Goal: Transaction & Acquisition: Purchase product/service

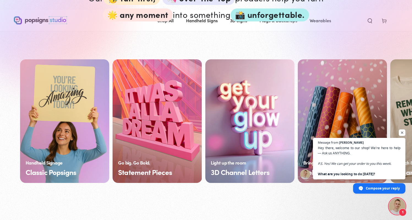
scroll to position [391, 0]
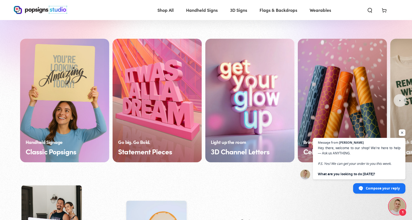
click at [49, 94] on link "Classic Popsigns" at bounding box center [64, 101] width 89 height 124
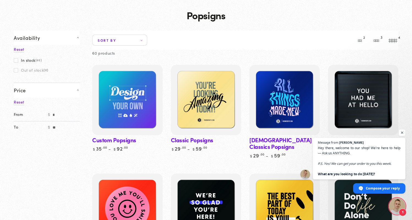
scroll to position [35, 0]
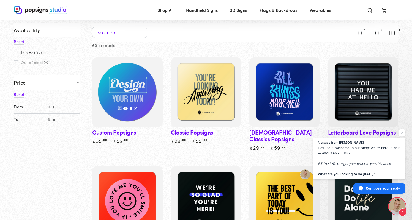
click at [147, 86] on img at bounding box center [127, 92] width 72 height 72
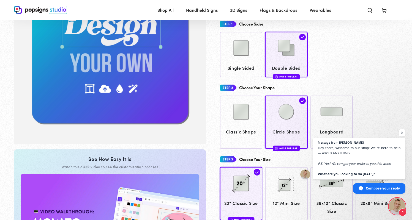
scroll to position [77, 0]
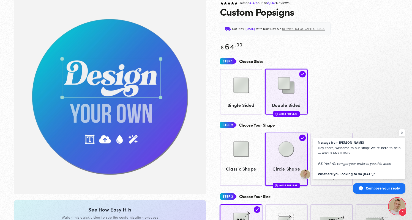
scroll to position [39, 0]
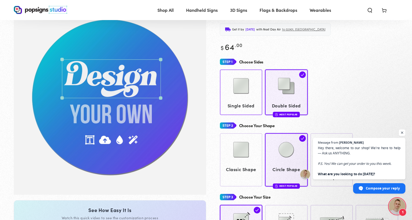
click at [244, 98] on img at bounding box center [241, 86] width 28 height 28
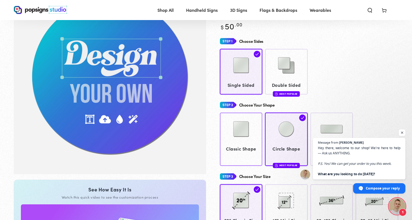
click at [240, 130] on img at bounding box center [241, 130] width 28 height 28
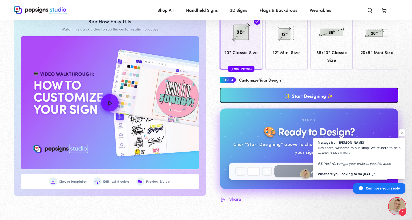
scroll to position [231, 0]
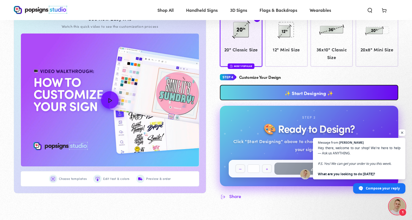
click at [285, 89] on link "✨ Start Designing ✨" at bounding box center [309, 92] width 179 height 15
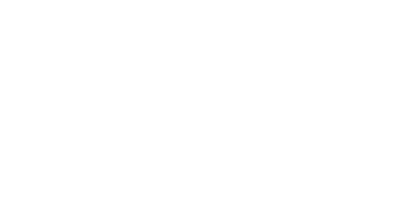
scroll to position [0, 0]
type textarea "An ancient tree with a door leading to a magical world"
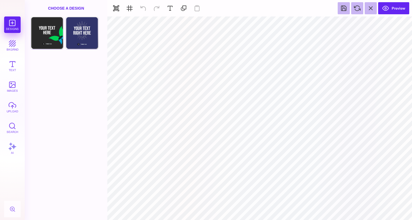
type input "#F1F1F2"
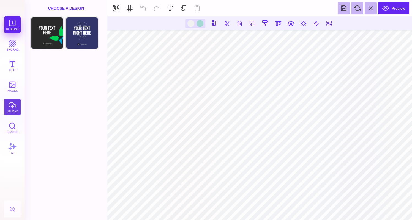
click at [12, 111] on button "upload" at bounding box center [12, 107] width 17 height 17
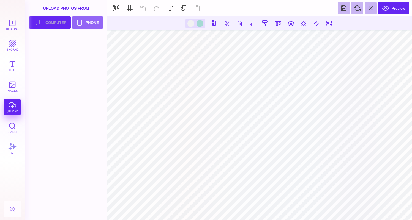
click at [63, 25] on button "Upload your artwork Computer" at bounding box center [50, 23] width 42 height 12
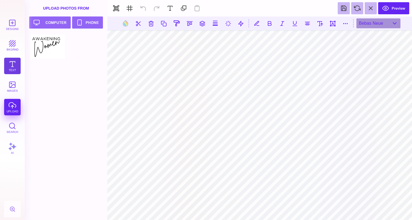
click at [17, 65] on button "Text" at bounding box center [12, 66] width 17 height 17
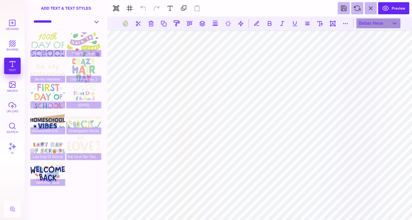
click at [95, 21] on select "**********" at bounding box center [66, 22] width 71 height 10
select select "**********"
click at [31, 17] on select "**********" at bounding box center [66, 22] width 71 height 10
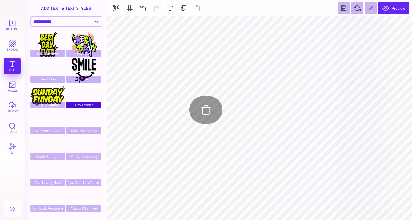
type input "#E7F3F59E"
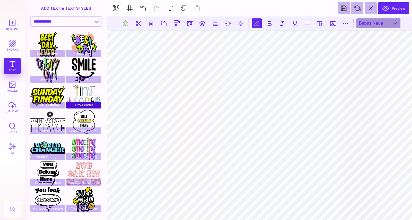
scroll to position [0, 1]
click at [268, 26] on button at bounding box center [269, 23] width 10 height 10
click at [257, 25] on button at bounding box center [257, 23] width 10 height 10
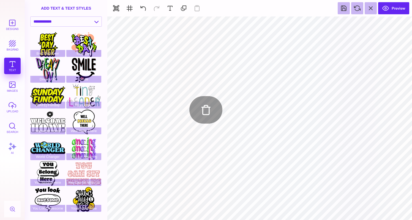
type input "#FFFFFF"
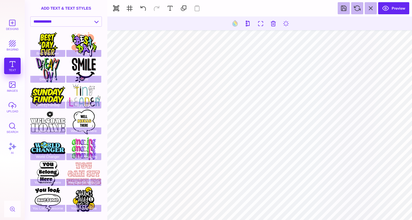
click at [237, 17] on section at bounding box center [259, 24] width 305 height 14
click at [237, 22] on button at bounding box center [235, 23] width 10 height 10
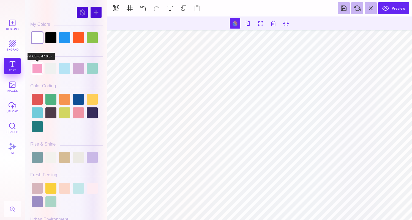
click at [39, 68] on div at bounding box center [37, 68] width 11 height 11
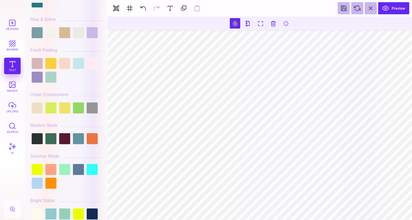
scroll to position [198, 0]
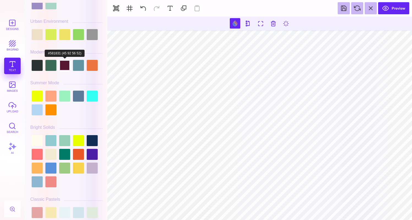
click at [64, 69] on div at bounding box center [64, 65] width 11 height 11
type input "#581831"
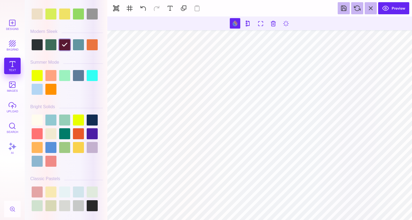
scroll to position [227, 0]
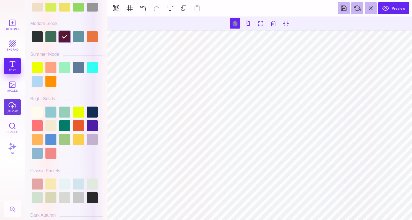
click at [15, 112] on button "upload" at bounding box center [12, 107] width 17 height 17
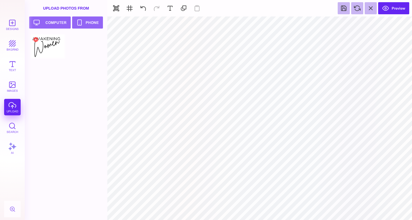
click at [54, 42] on div at bounding box center [47, 46] width 35 height 25
type input "#000000"
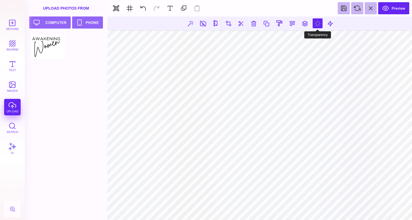
click at [321, 23] on button at bounding box center [318, 23] width 10 height 10
type input "*"
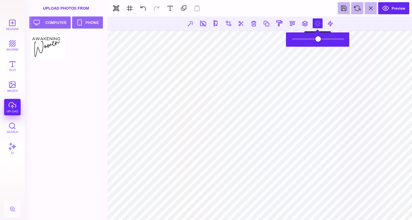
click at [316, 24] on button at bounding box center [318, 23] width 10 height 10
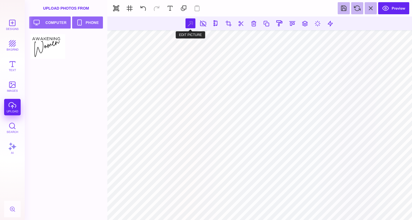
click at [189, 23] on button at bounding box center [190, 23] width 10 height 10
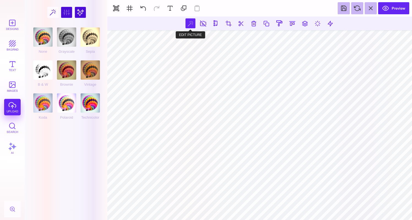
click at [187, 25] on button at bounding box center [190, 23] width 10 height 10
click at [66, 12] on div at bounding box center [66, 12] width 11 height 11
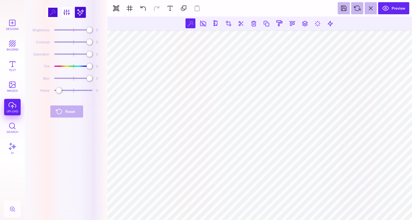
click at [52, 11] on div at bounding box center [52, 12] width 11 height 11
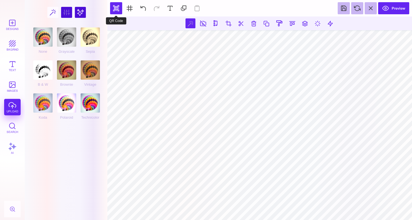
click at [118, 8] on button "button" at bounding box center [116, 8] width 12 height 12
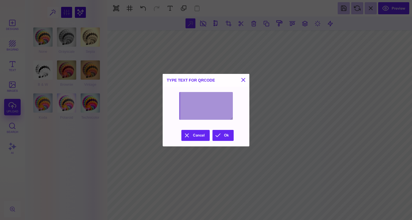
click at [249, 77] on div "Type text for QRCode" at bounding box center [206, 80] width 87 height 13
click at [247, 78] on button at bounding box center [243, 80] width 7 height 7
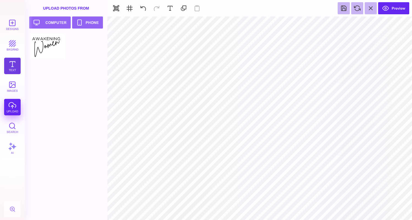
click at [15, 68] on button "Text" at bounding box center [12, 66] width 17 height 17
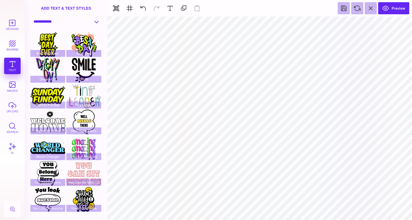
click at [91, 21] on select "**********" at bounding box center [66, 22] width 71 height 10
select select "**********"
click at [31, 17] on select "**********" at bounding box center [66, 22] width 71 height 10
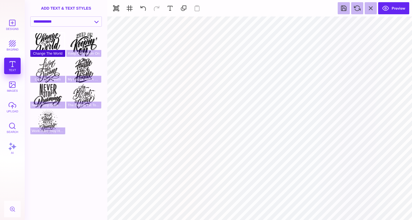
click at [50, 45] on div "Change The World" at bounding box center [47, 44] width 35 height 25
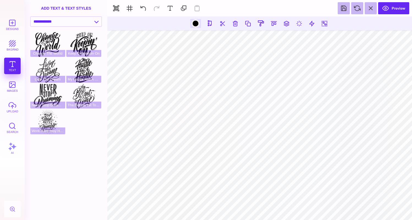
click at [193, 25] on div at bounding box center [195, 23] width 7 height 7
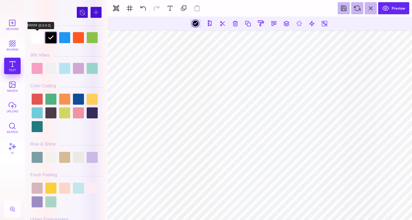
click at [42, 40] on div at bounding box center [37, 37] width 11 height 11
type input "#FFFFFF"
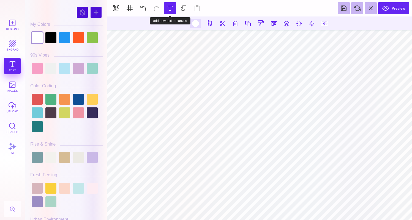
click at [171, 9] on button at bounding box center [170, 8] width 12 height 12
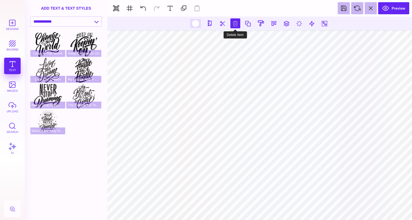
click at [233, 24] on button at bounding box center [235, 23] width 10 height 10
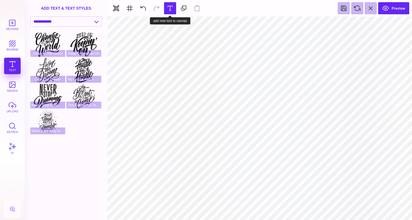
click at [165, 10] on button at bounding box center [170, 8] width 12 height 12
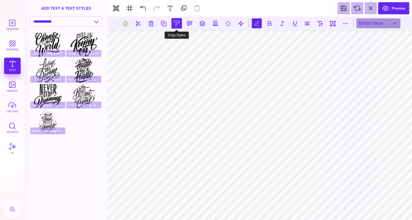
scroll to position [0, 1]
type textarea "**********"
click at [122, 22] on button at bounding box center [125, 23] width 10 height 10
type input "#000000"
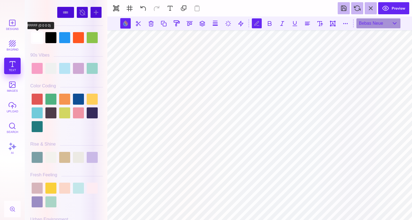
click at [39, 40] on div at bounding box center [37, 37] width 11 height 11
type input "#FFFFFF"
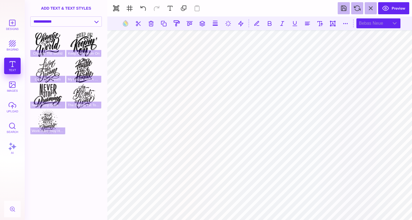
click at [372, 24] on div "Bebas Neue" at bounding box center [378, 23] width 44 height 10
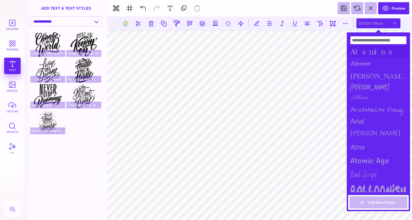
click at [370, 52] on div "Adamina" at bounding box center [378, 52] width 61 height 12
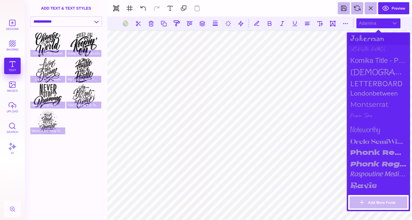
scroll to position [471, 0]
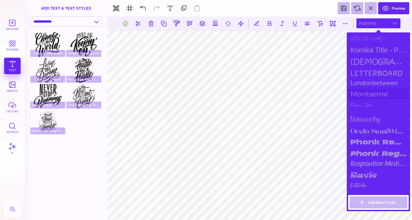
click at [371, 96] on div "Montserrat" at bounding box center [378, 94] width 61 height 11
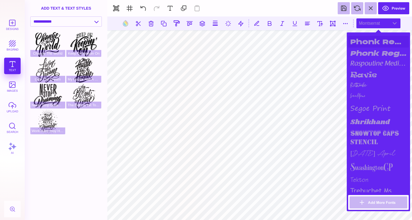
scroll to position [572, 0]
click at [371, 150] on div "[DATE] April" at bounding box center [378, 153] width 61 height 13
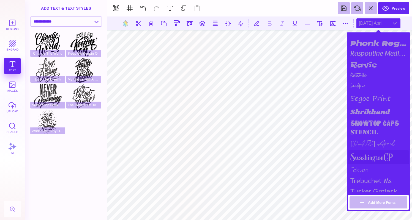
scroll to position [582, 0]
click at [371, 154] on div "SwashingtonCP" at bounding box center [378, 157] width 61 height 14
